Goal: Task Accomplishment & Management: Manage account settings

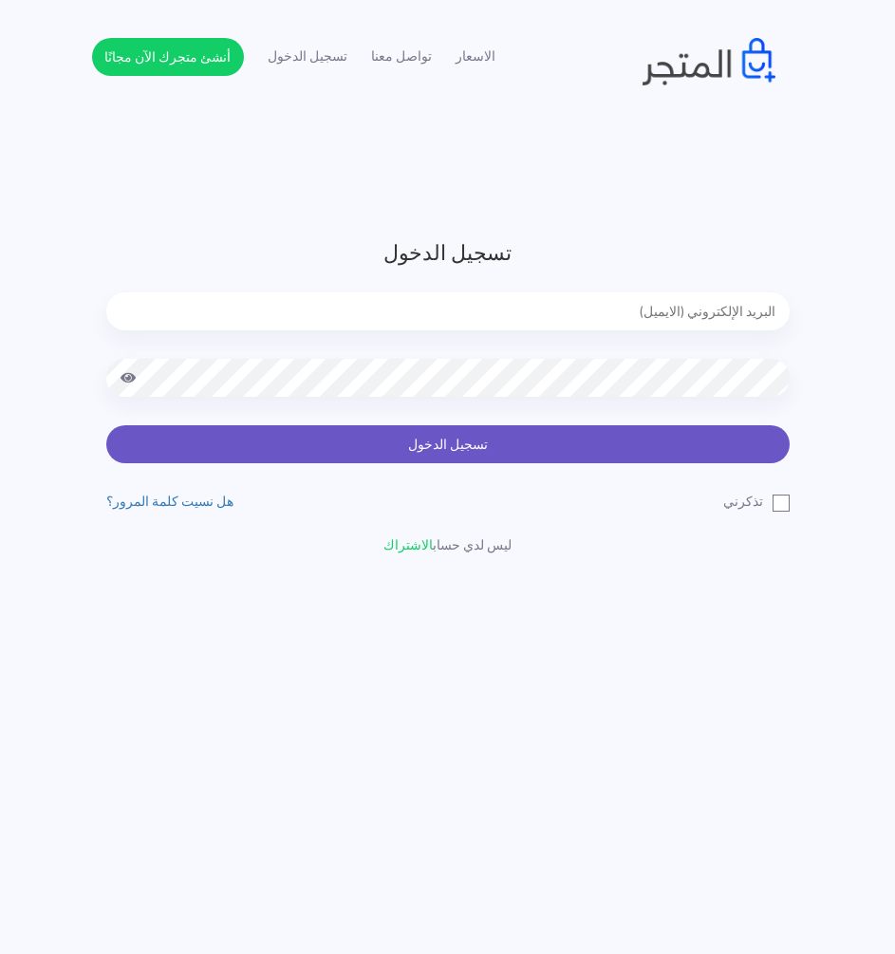
type input "[EMAIL_ADDRESS][DOMAIN_NAME]"
click at [614, 439] on button "تسجيل الدخول" at bounding box center [447, 444] width 683 height 38
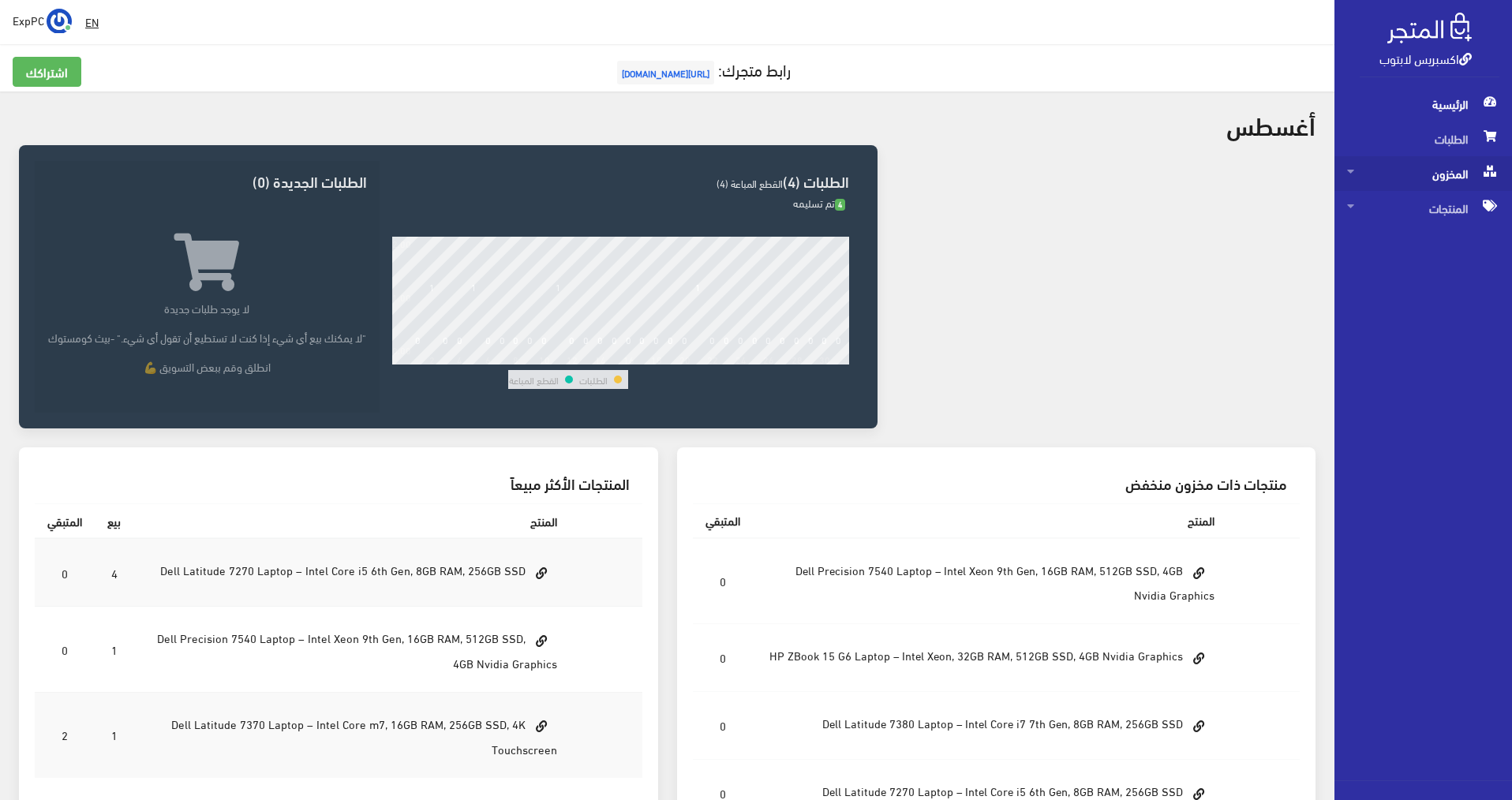
click at [752, 178] on span "المخزون" at bounding box center [1422, 174] width 152 height 35
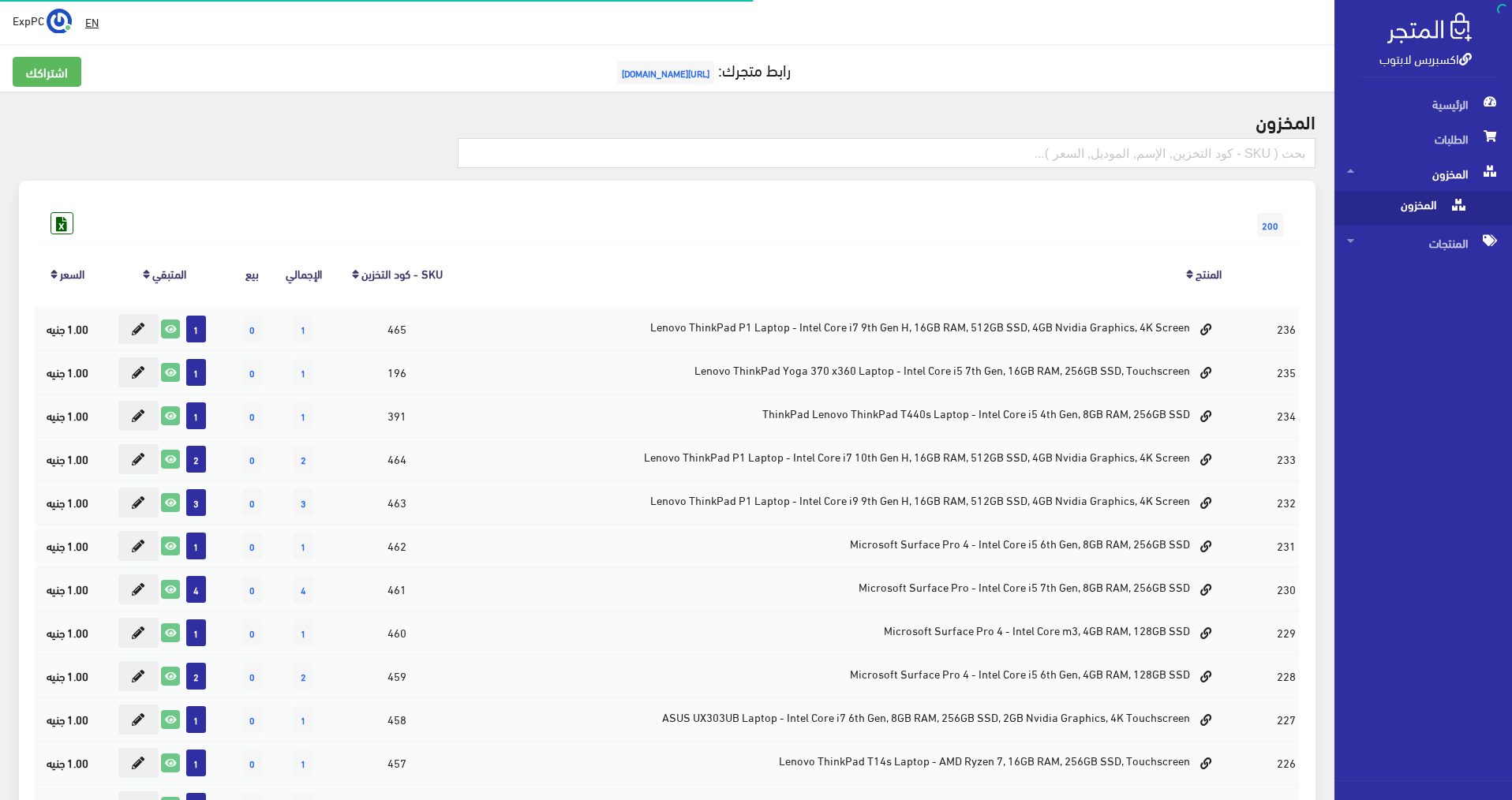
click at [752, 207] on span "المخزون" at bounding box center [1406, 209] width 120 height 35
click at [752, 148] on input "text" at bounding box center [887, 153] width 858 height 30
type input "7280"
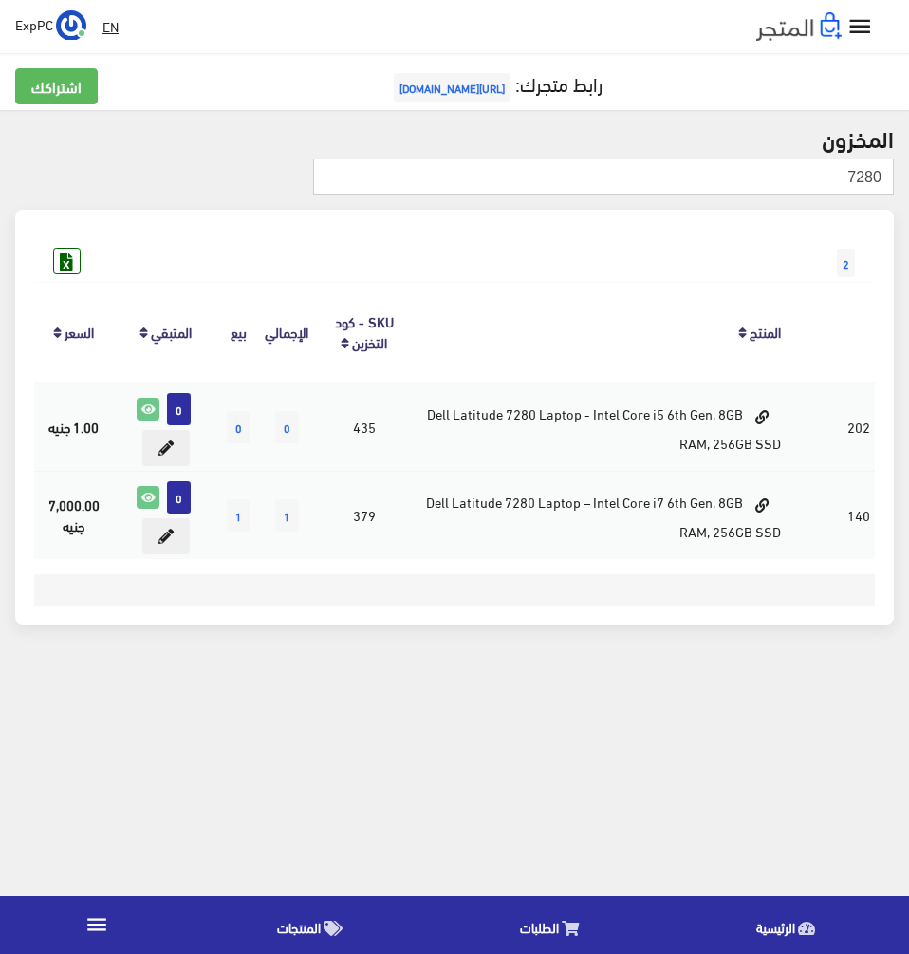
drag, startPoint x: 856, startPoint y: 172, endPoint x: 898, endPoint y: 174, distance: 41.8
click at [898, 174] on div "7280" at bounding box center [604, 184] width 596 height 51
type input "7390"
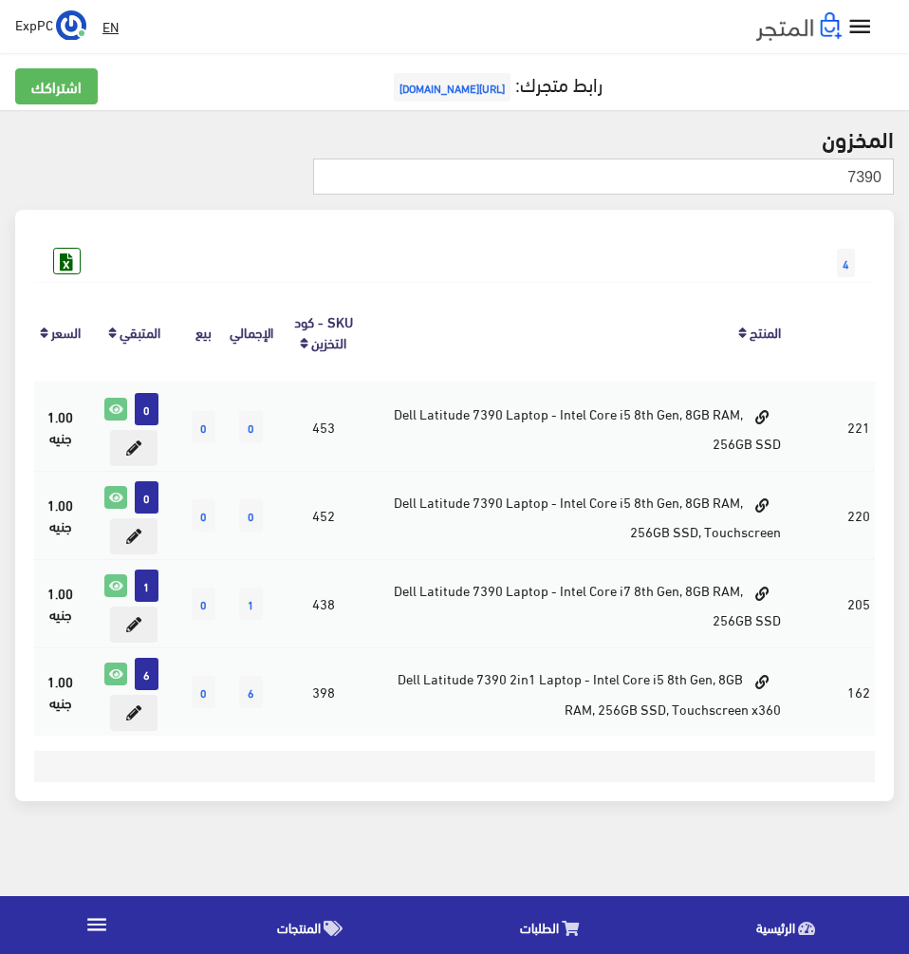
click at [871, 175] on input "7390" at bounding box center [603, 177] width 581 height 36
type input "7380"
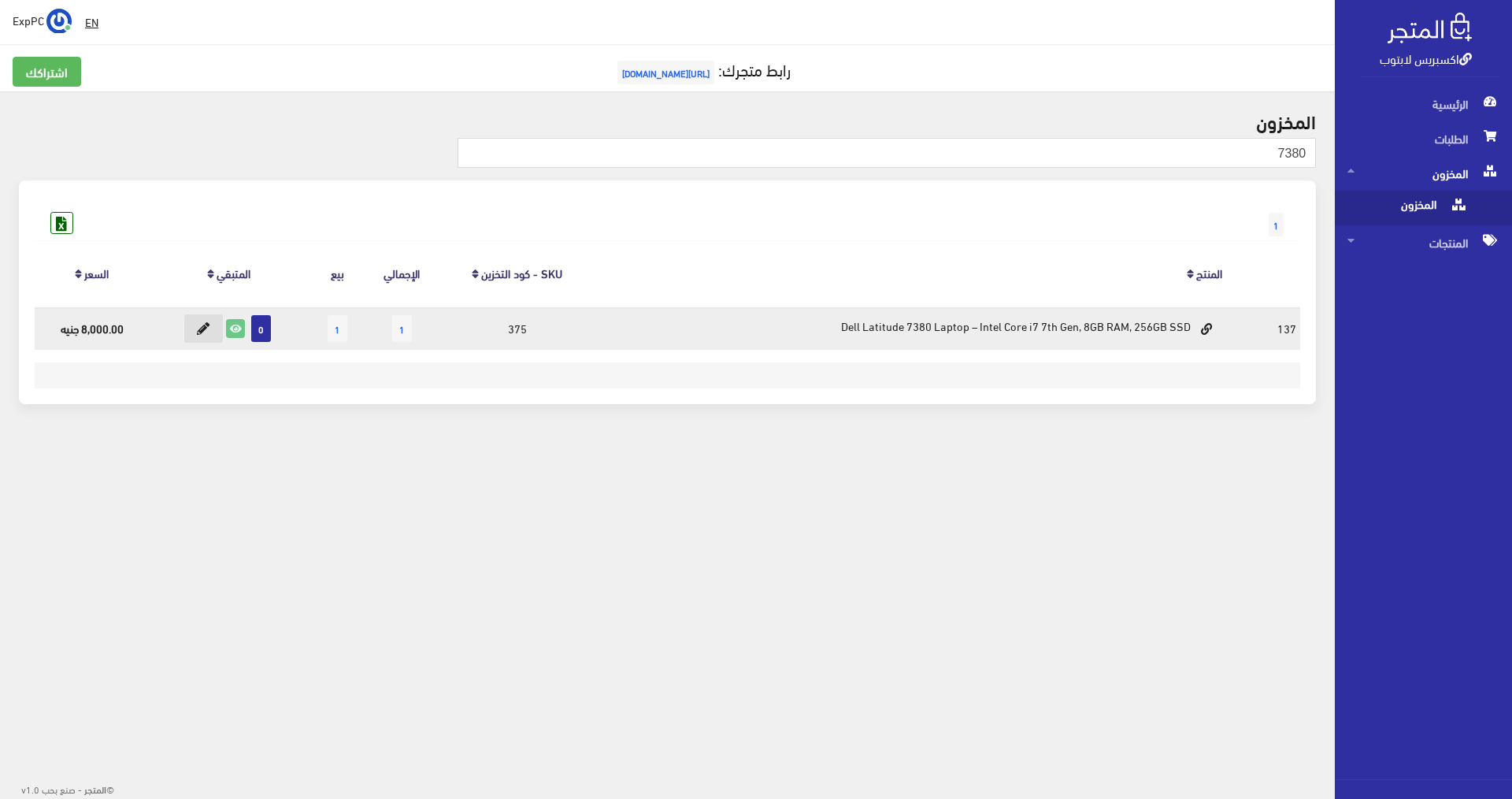
click at [202, 327] on icon at bounding box center [202, 328] width 12 height 12
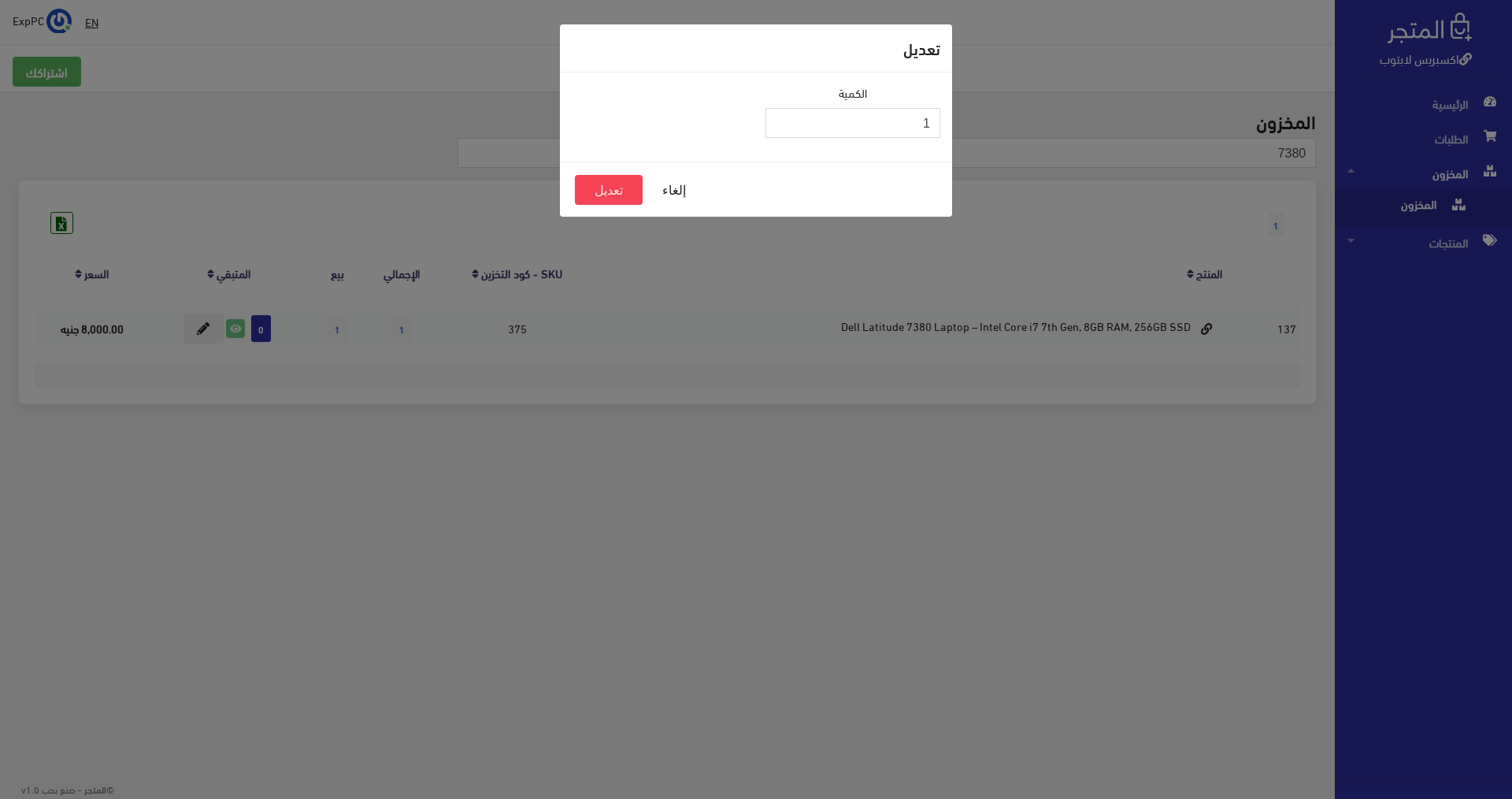
type input "1"
click at [754, 119] on input "1" at bounding box center [853, 123] width 175 height 30
click at [619, 192] on button "تعديل" at bounding box center [609, 190] width 68 height 30
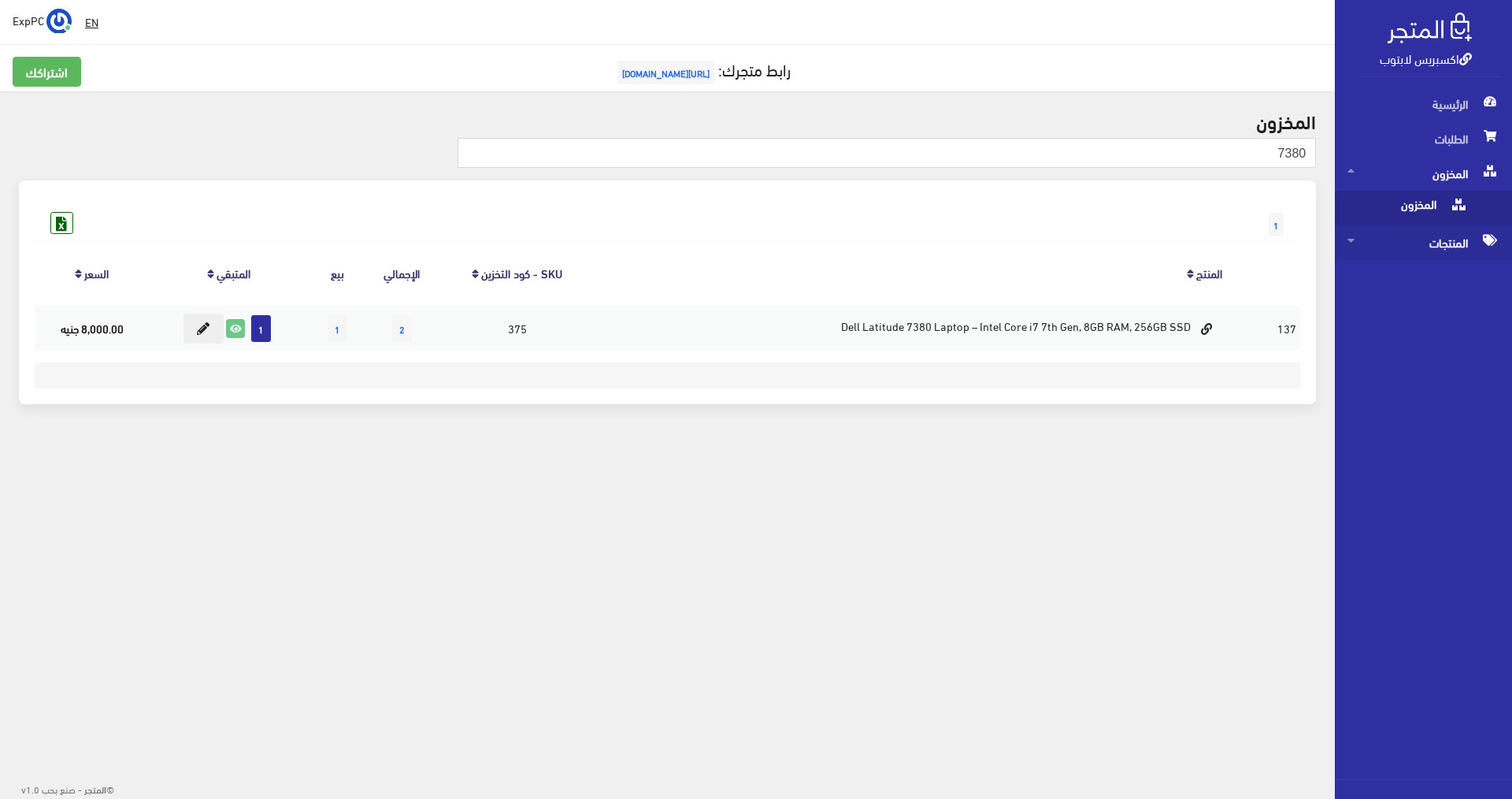
click at [1439, 245] on span "المنتجات" at bounding box center [1423, 242] width 152 height 35
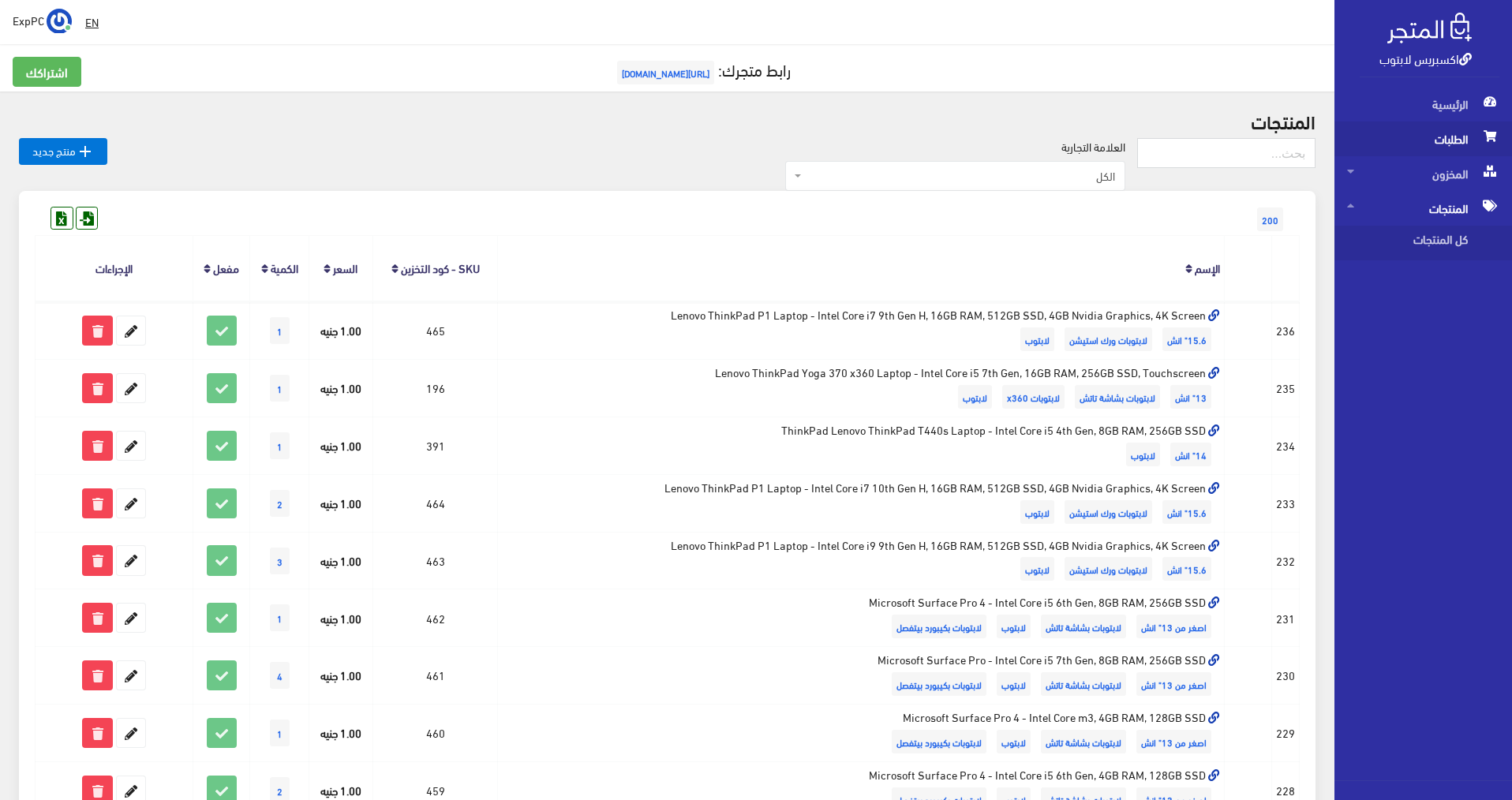
click at [1441, 143] on span "الطلبات" at bounding box center [1422, 139] width 152 height 35
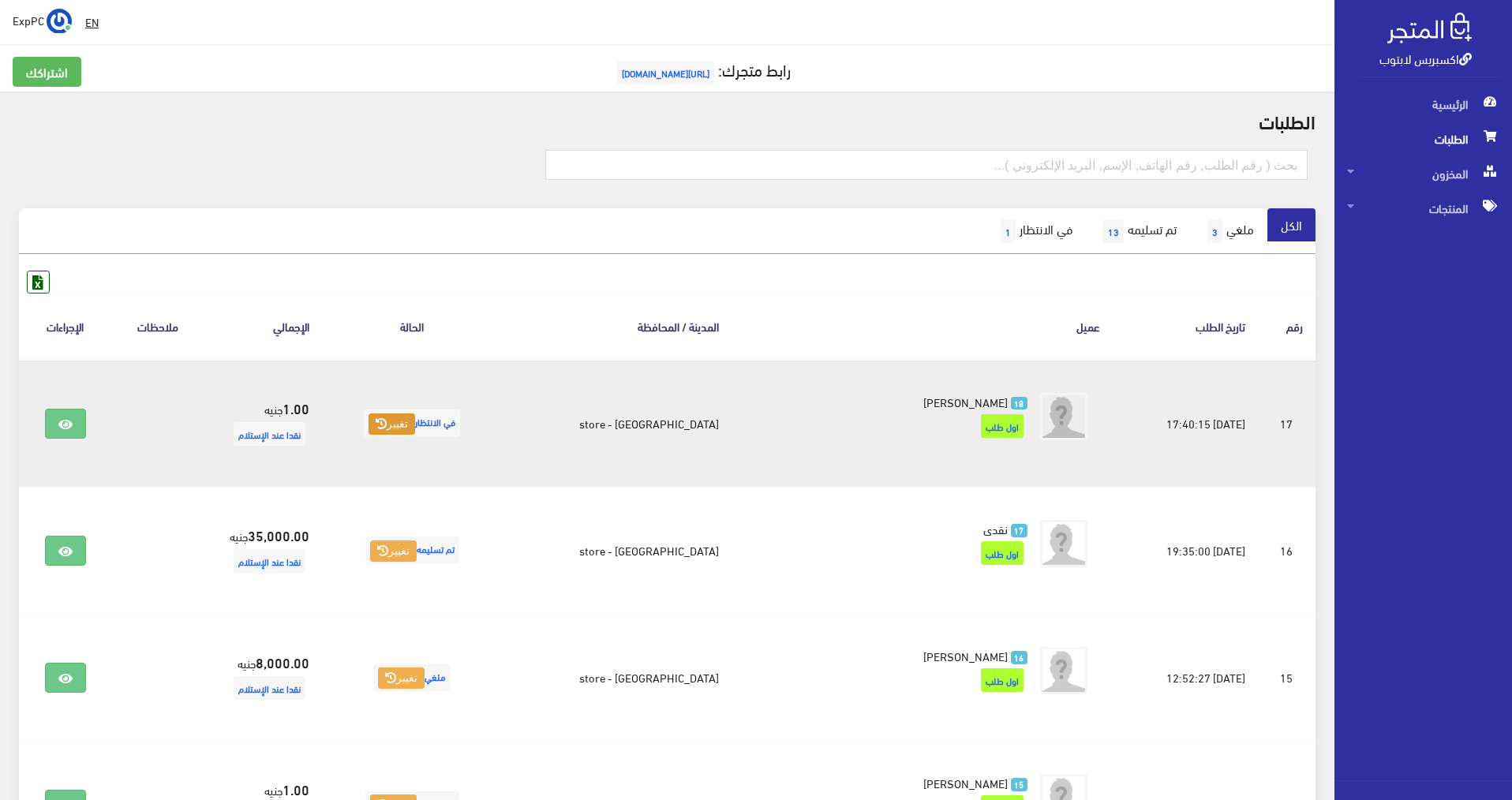
click at [415, 425] on button "تغيير" at bounding box center [392, 424] width 47 height 22
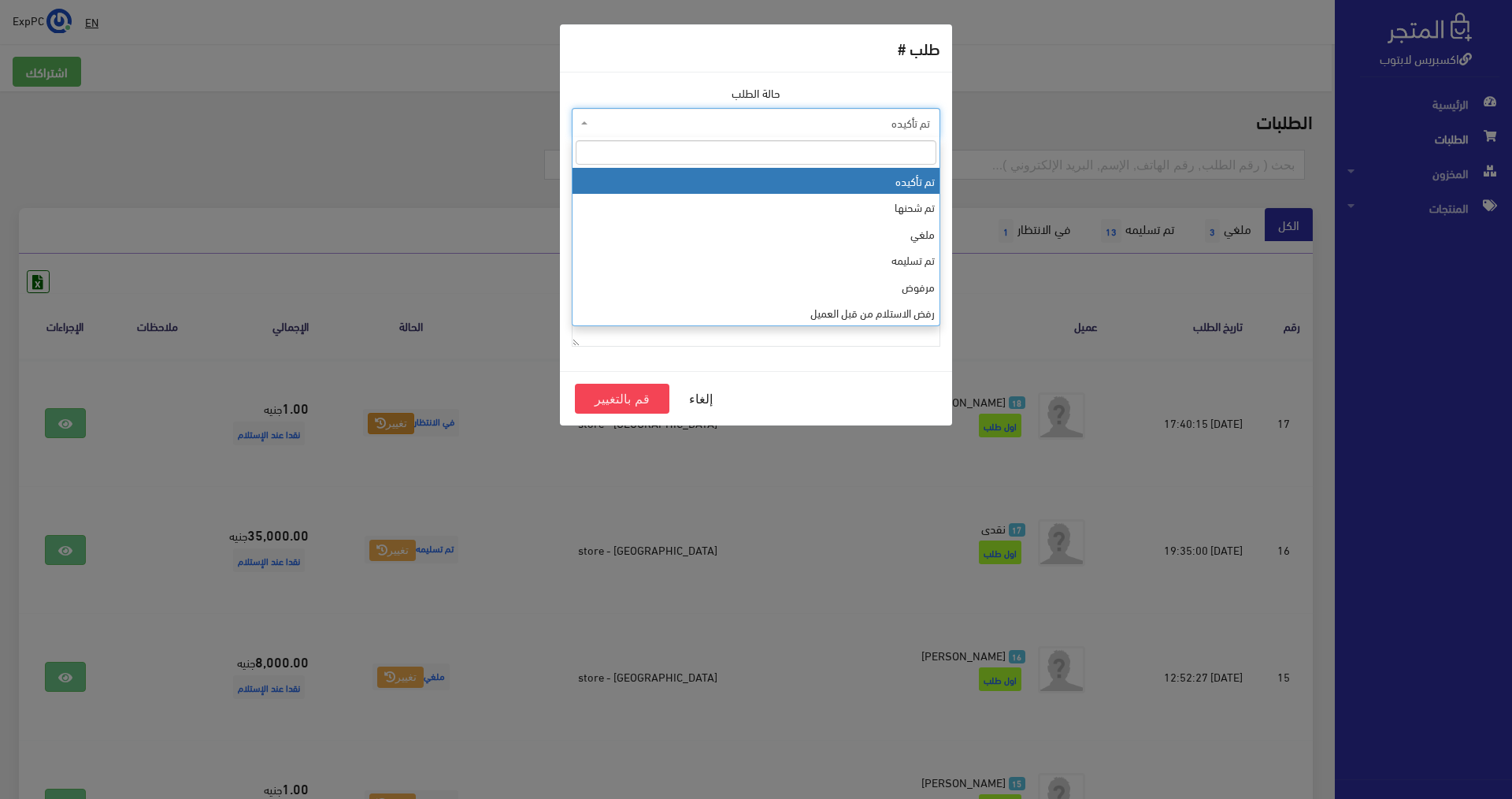
click at [691, 121] on span "تم تأكيده" at bounding box center [761, 123] width 339 height 16
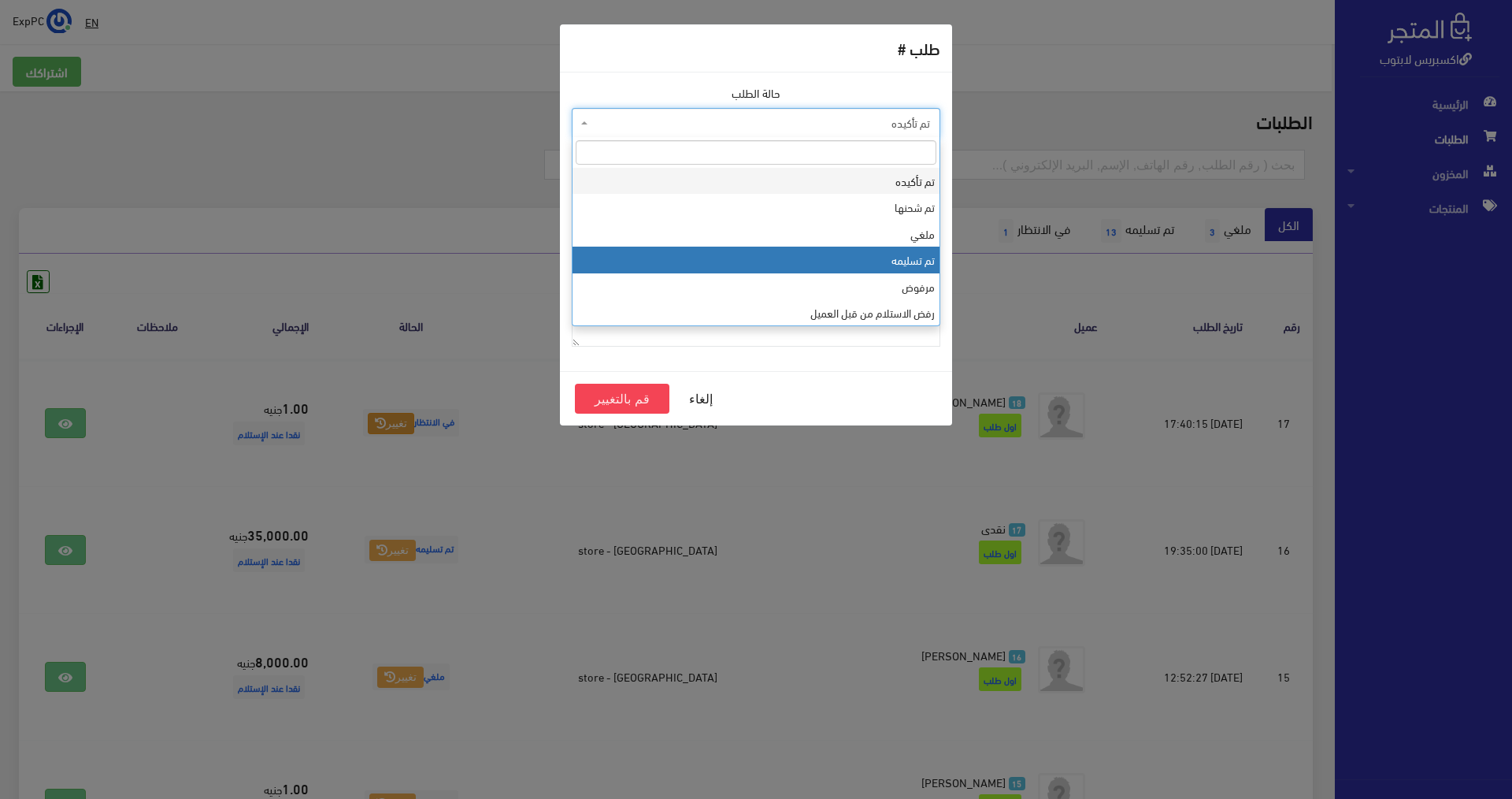
select select "4"
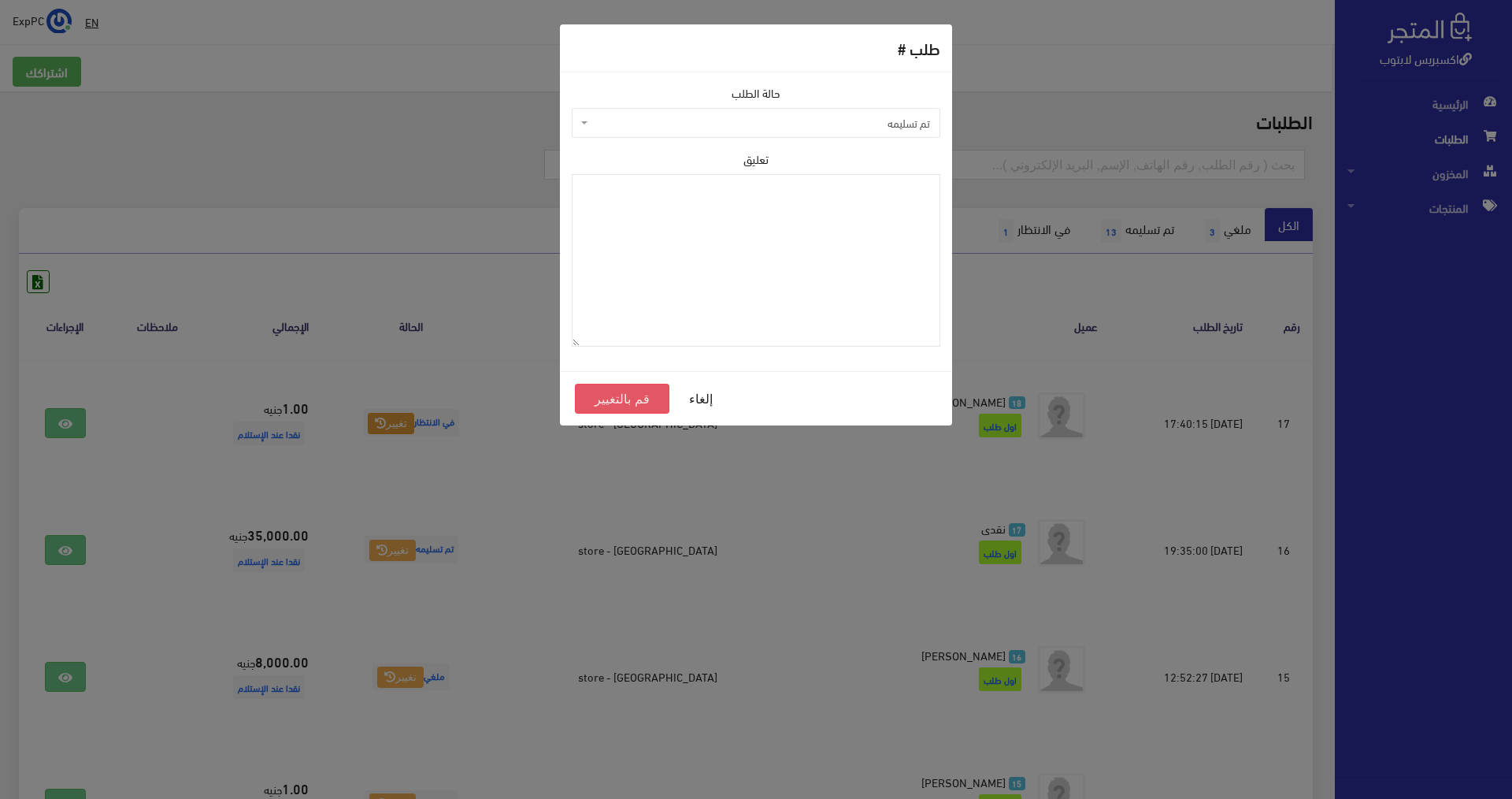
click at [623, 395] on button "قم بالتغيير" at bounding box center [622, 398] width 95 height 30
click at [629, 400] on button "قم بالتغيير" at bounding box center [622, 398] width 95 height 30
click at [572, 399] on div "إلغاء قم بالتغيير" at bounding box center [756, 397] width 393 height 54
click at [608, 396] on button "قم بالتغيير" at bounding box center [622, 398] width 95 height 30
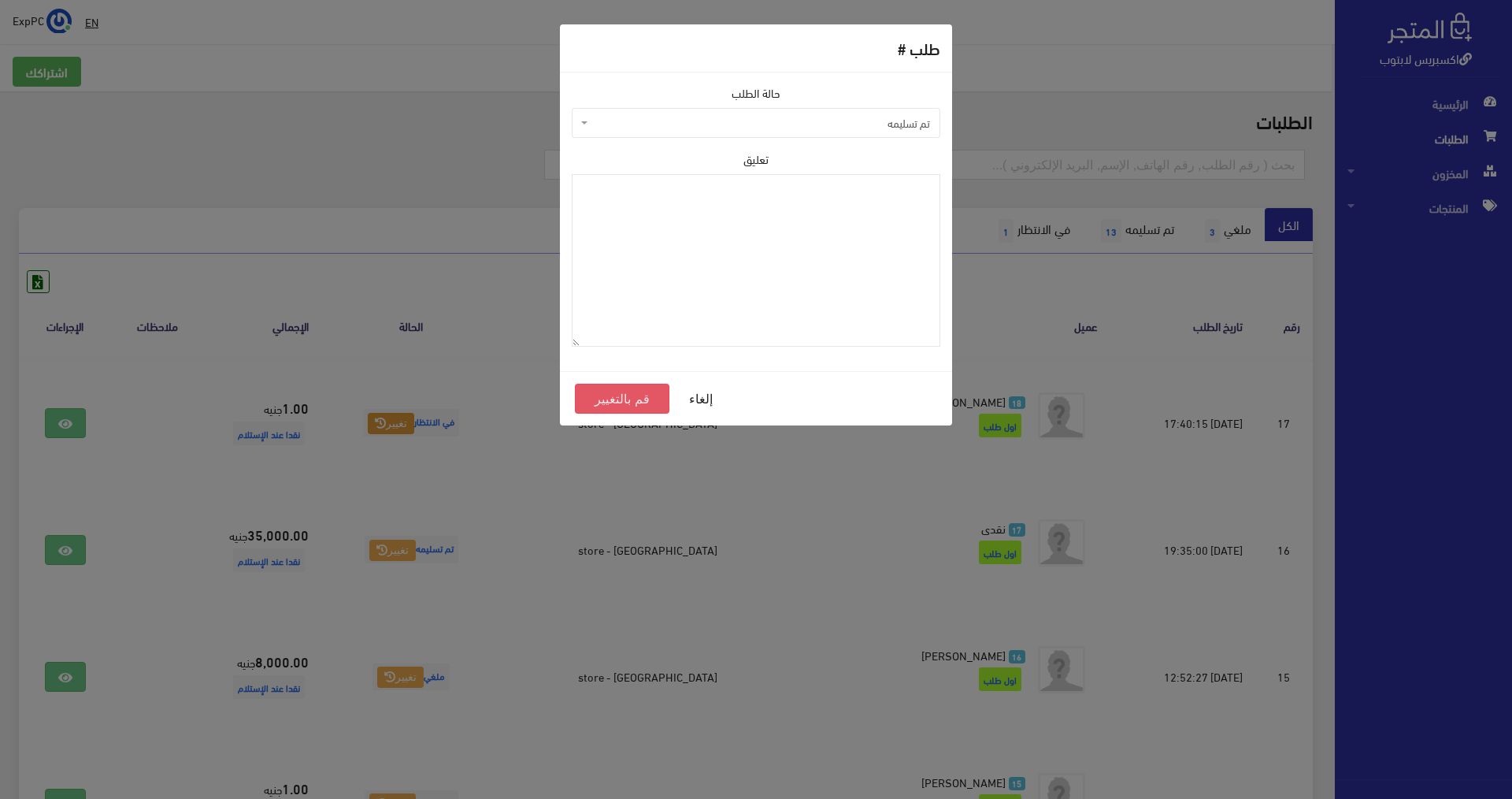
click at [608, 396] on button "قم بالتغيير" at bounding box center [622, 398] width 95 height 30
click at [607, 396] on button "قم بالتغيير" at bounding box center [622, 398] width 95 height 30
click at [606, 396] on button "قم بالتغيير" at bounding box center [622, 398] width 95 height 30
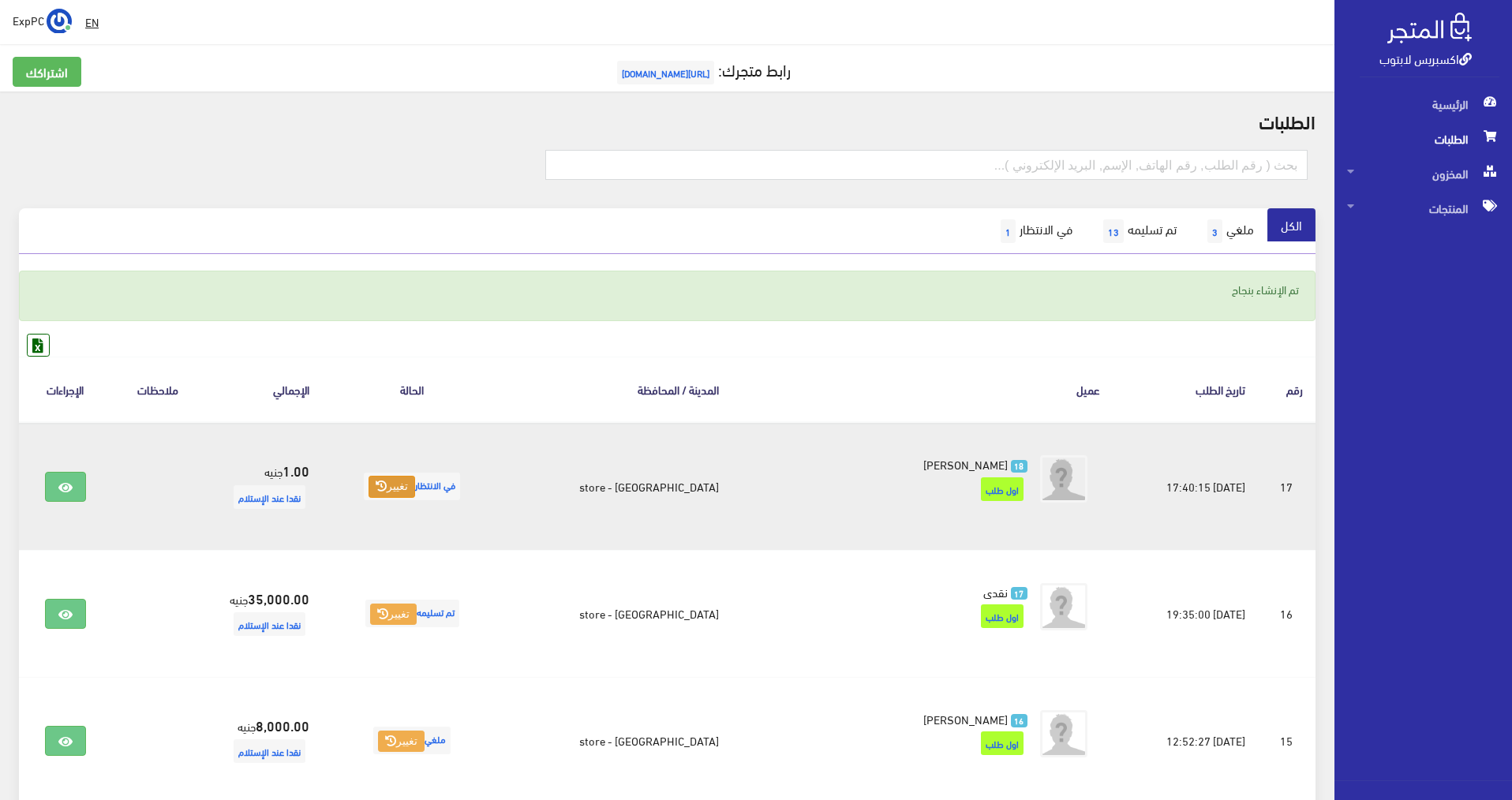
click at [415, 490] on button "تغيير" at bounding box center [392, 486] width 47 height 22
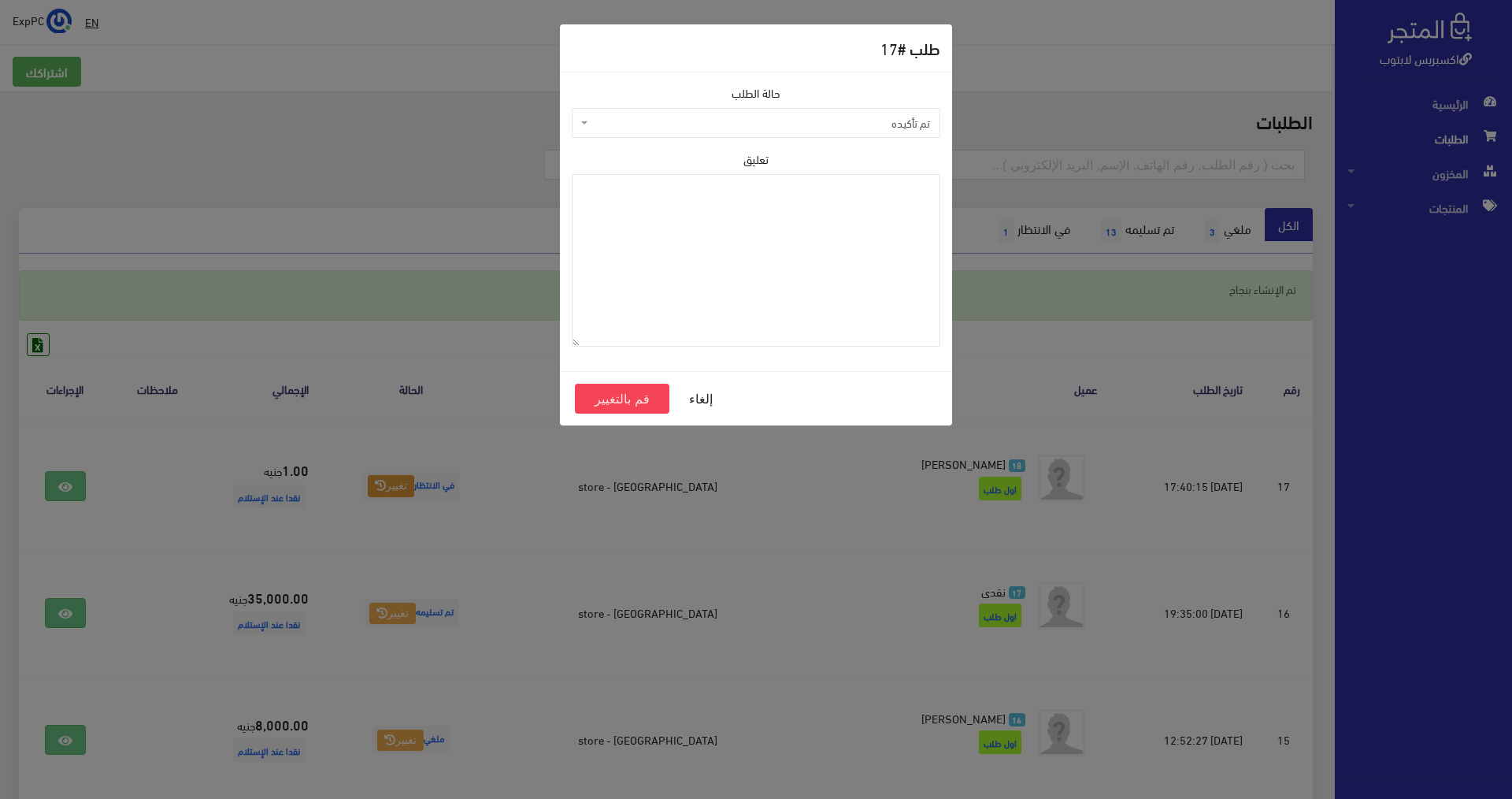
click at [696, 125] on span "تم تأكيده" at bounding box center [761, 123] width 339 height 16
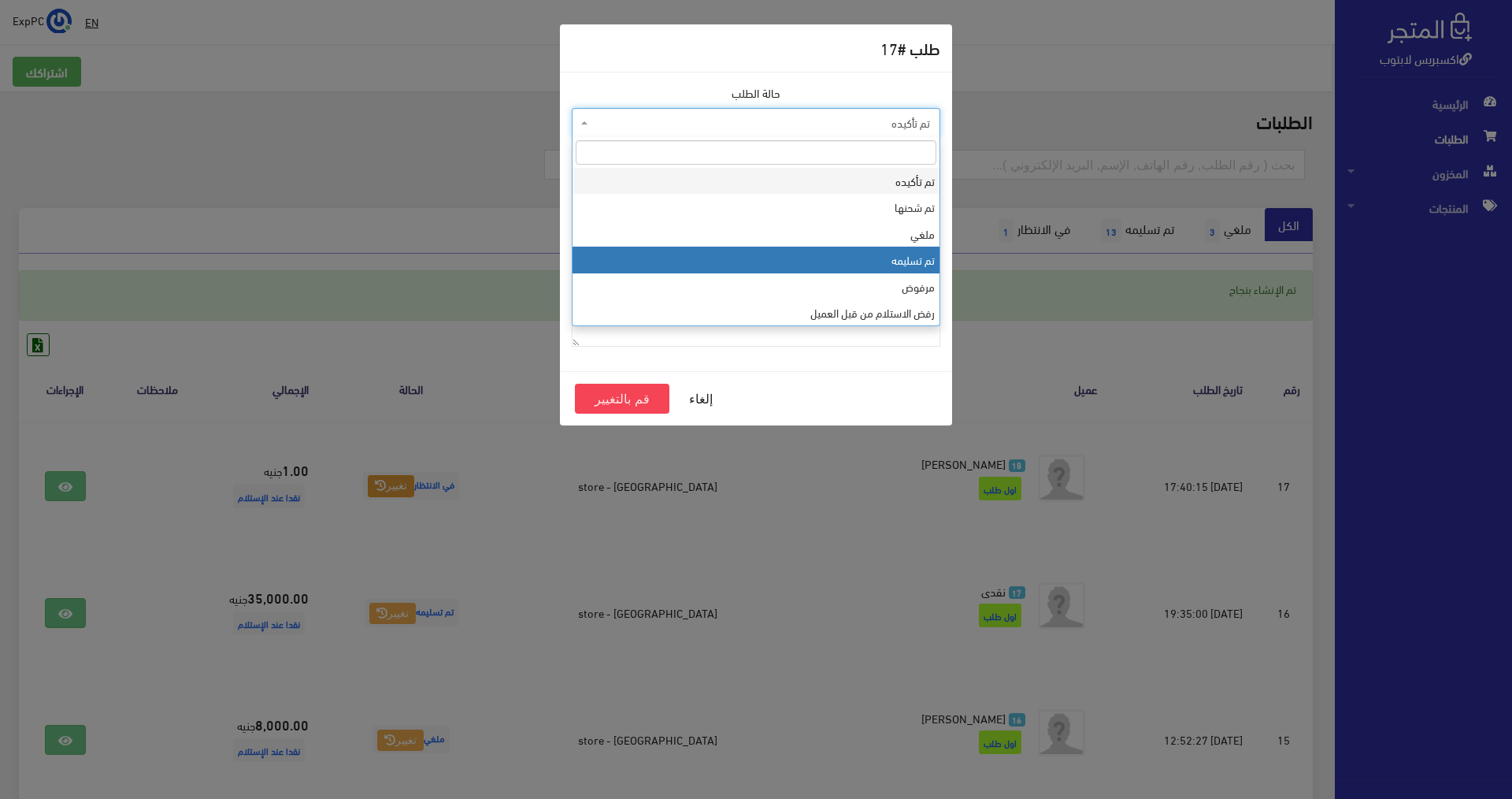
select select "4"
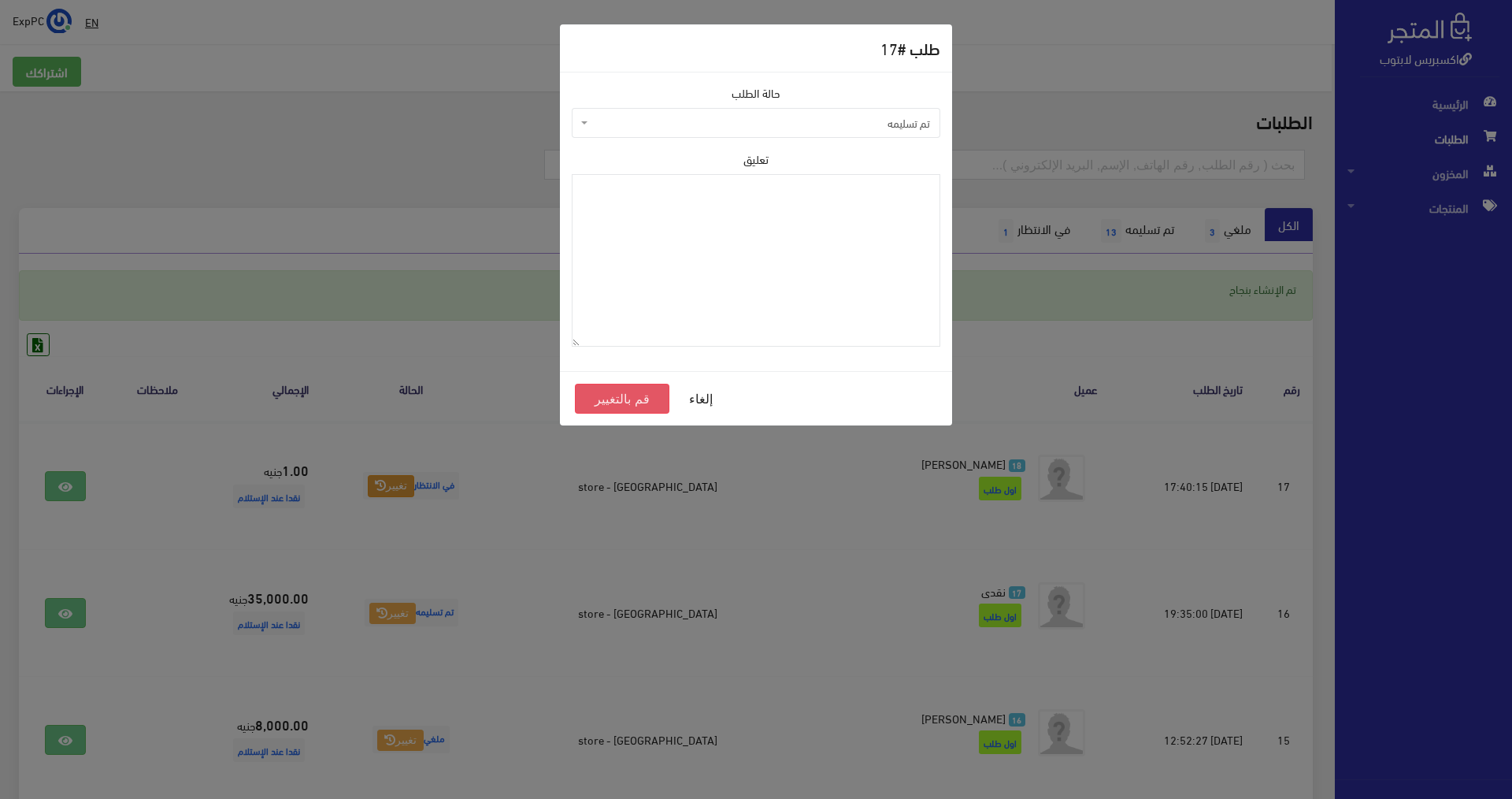
click at [625, 401] on button "قم بالتغيير" at bounding box center [622, 398] width 95 height 30
